Goal: Task Accomplishment & Management: Manage account settings

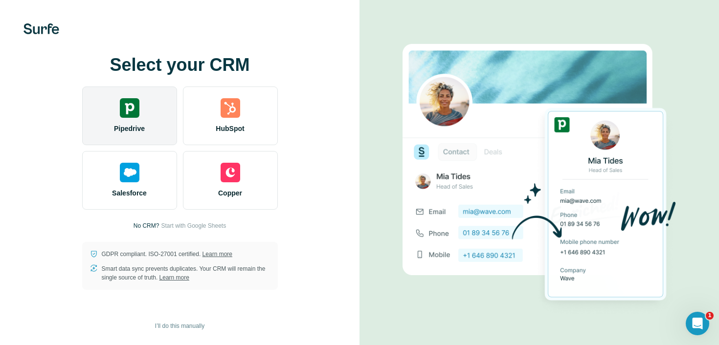
click at [121, 118] on div "Pipedrive" at bounding box center [129, 116] width 95 height 59
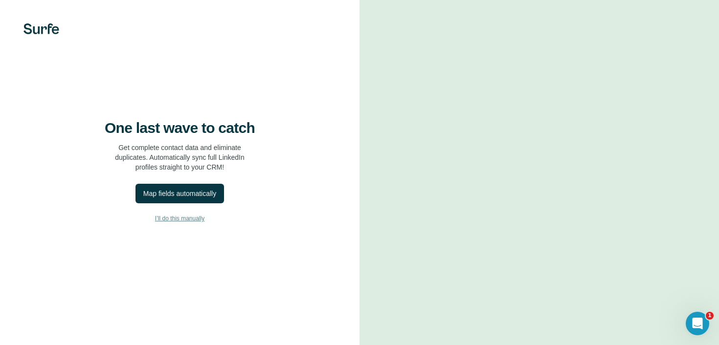
click at [170, 223] on span "I’ll do this manually" at bounding box center [179, 218] width 49 height 9
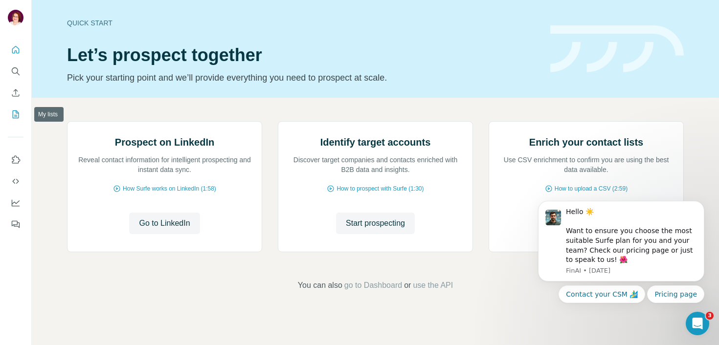
click at [14, 119] on icon "My lists" at bounding box center [16, 115] width 10 height 10
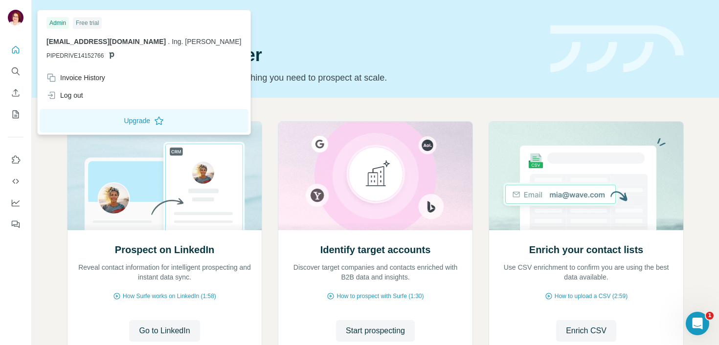
click at [15, 14] on img at bounding box center [16, 18] width 16 height 16
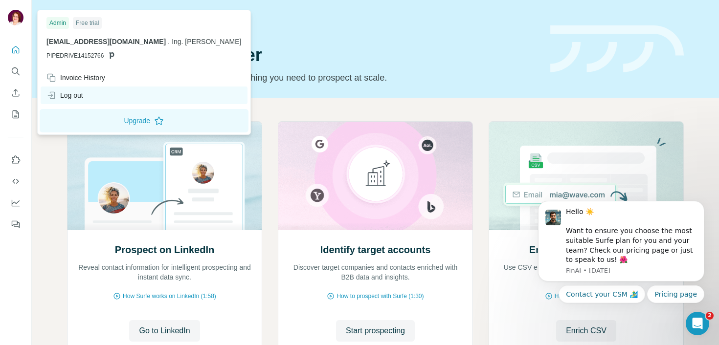
click at [76, 96] on div "Log out" at bounding box center [64, 96] width 37 height 10
